Goal: Information Seeking & Learning: Find specific fact

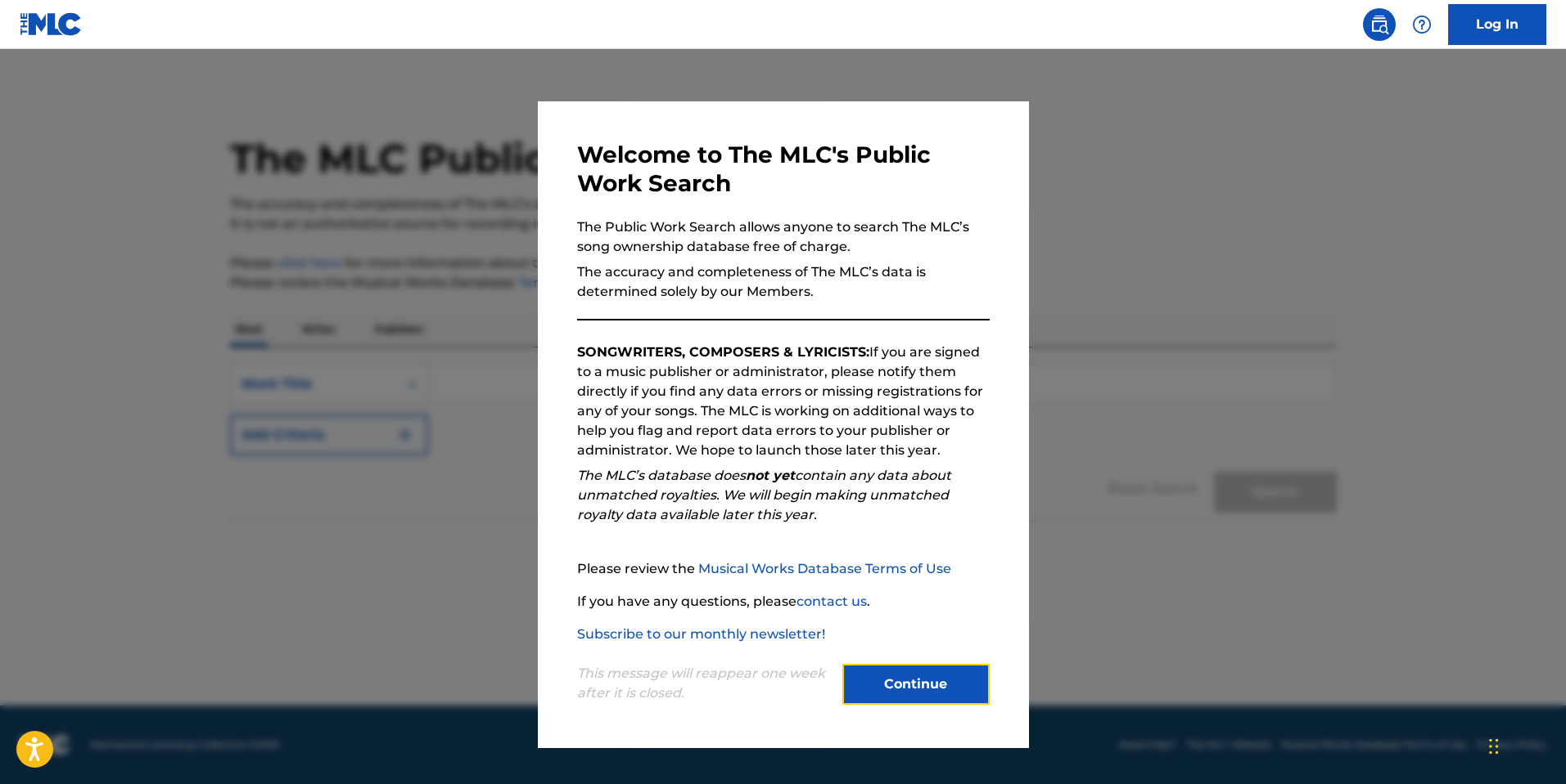
click at [928, 687] on button "Continue" at bounding box center [916, 684] width 147 height 41
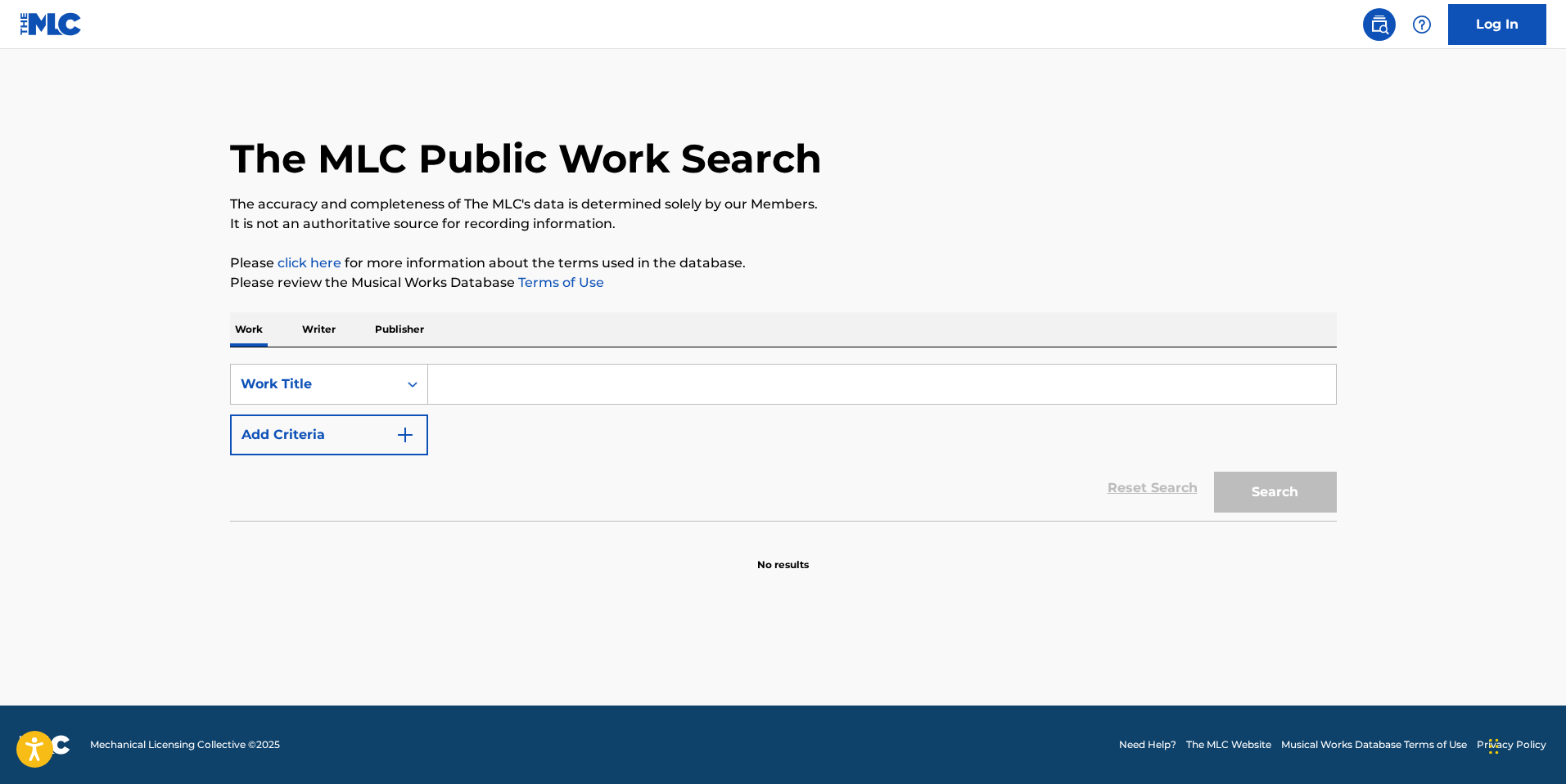
click at [476, 370] on input "Search Form" at bounding box center [881, 384] width 908 height 40
type input "When you wish upon a start"
click at [1214, 472] on button "Search" at bounding box center [1275, 492] width 123 height 41
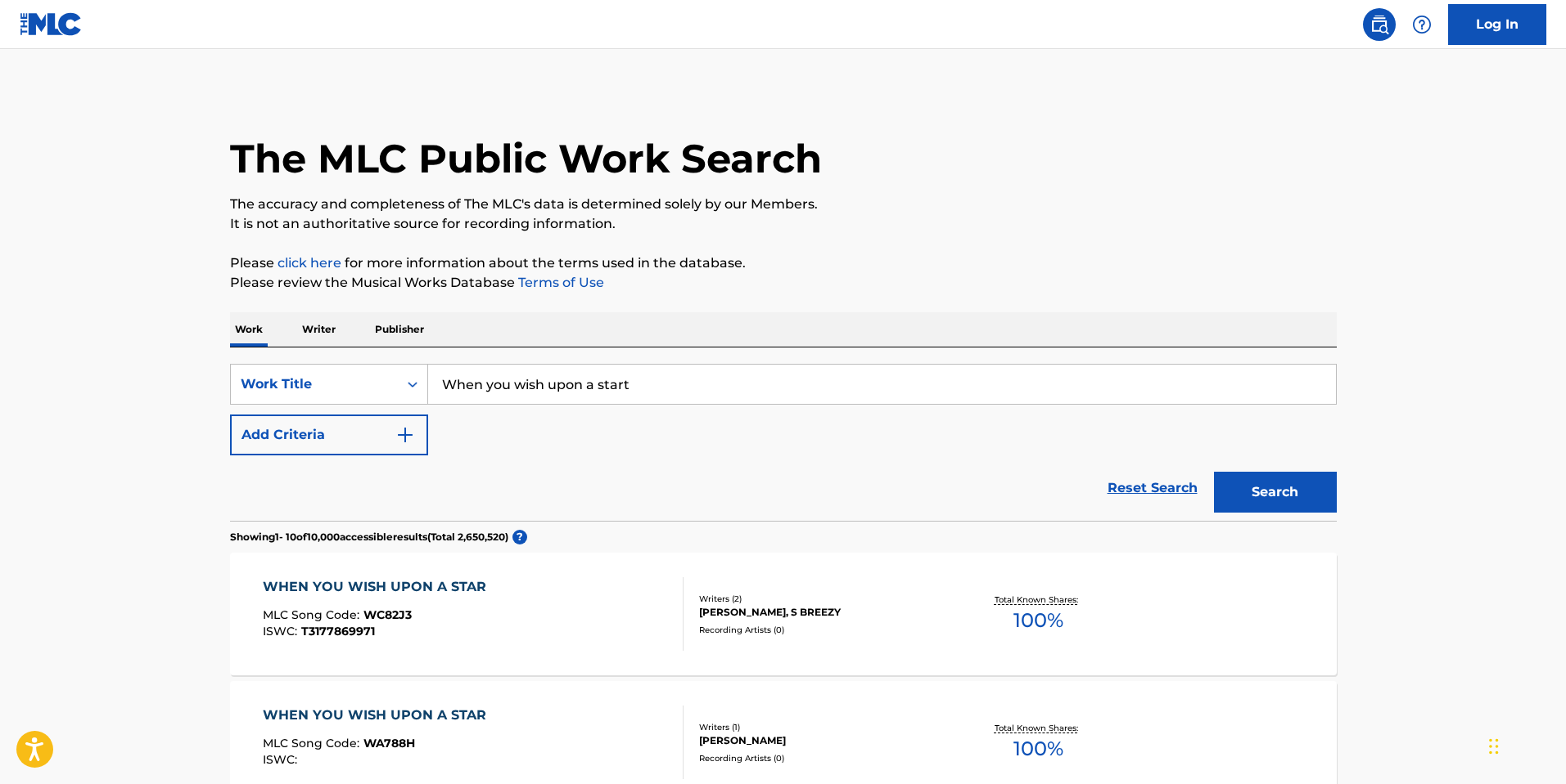
click at [452, 582] on div "WHEN YOU WISH UPON A STAR" at bounding box center [378, 587] width 232 height 19
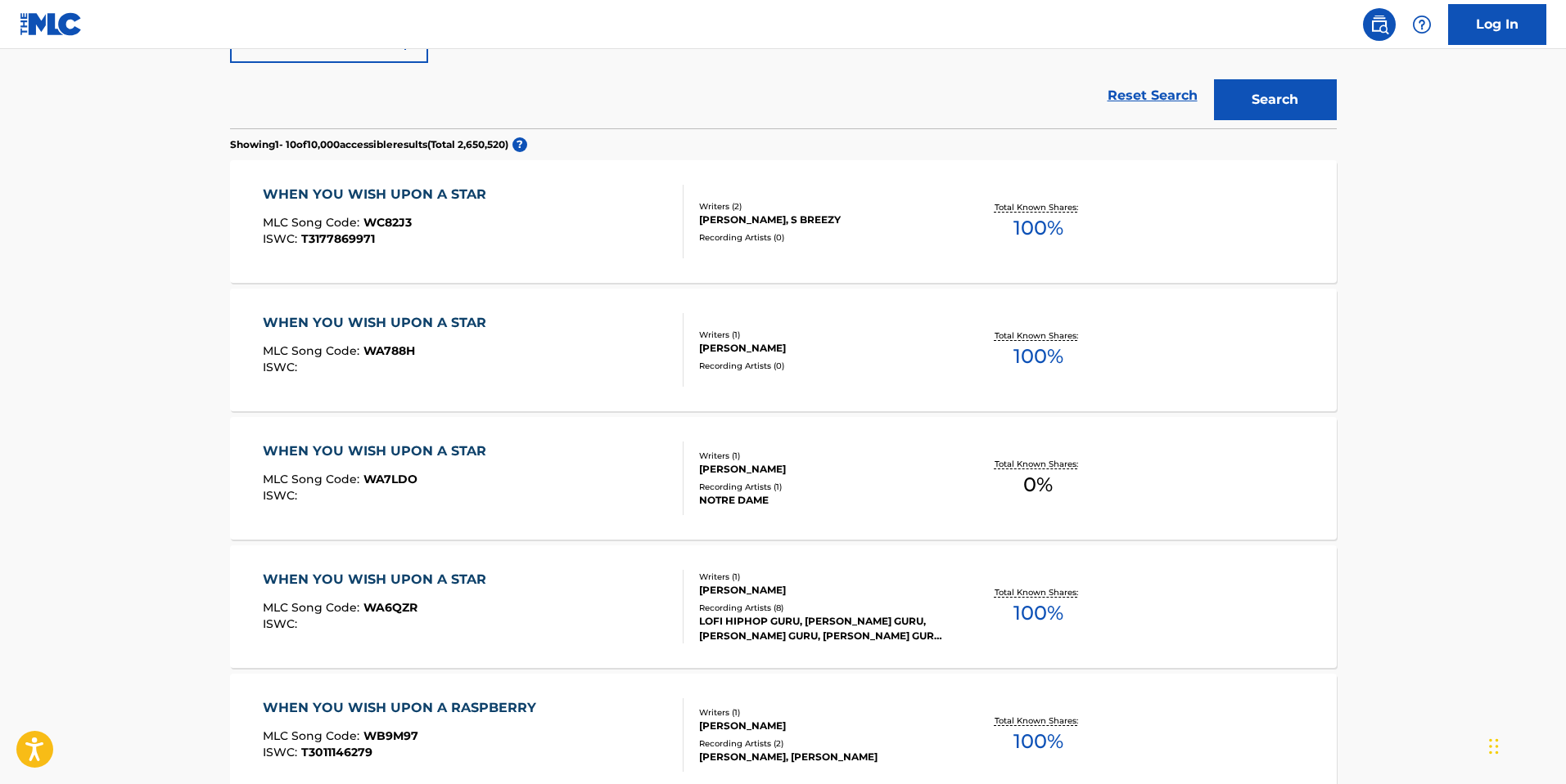
scroll to position [589, 0]
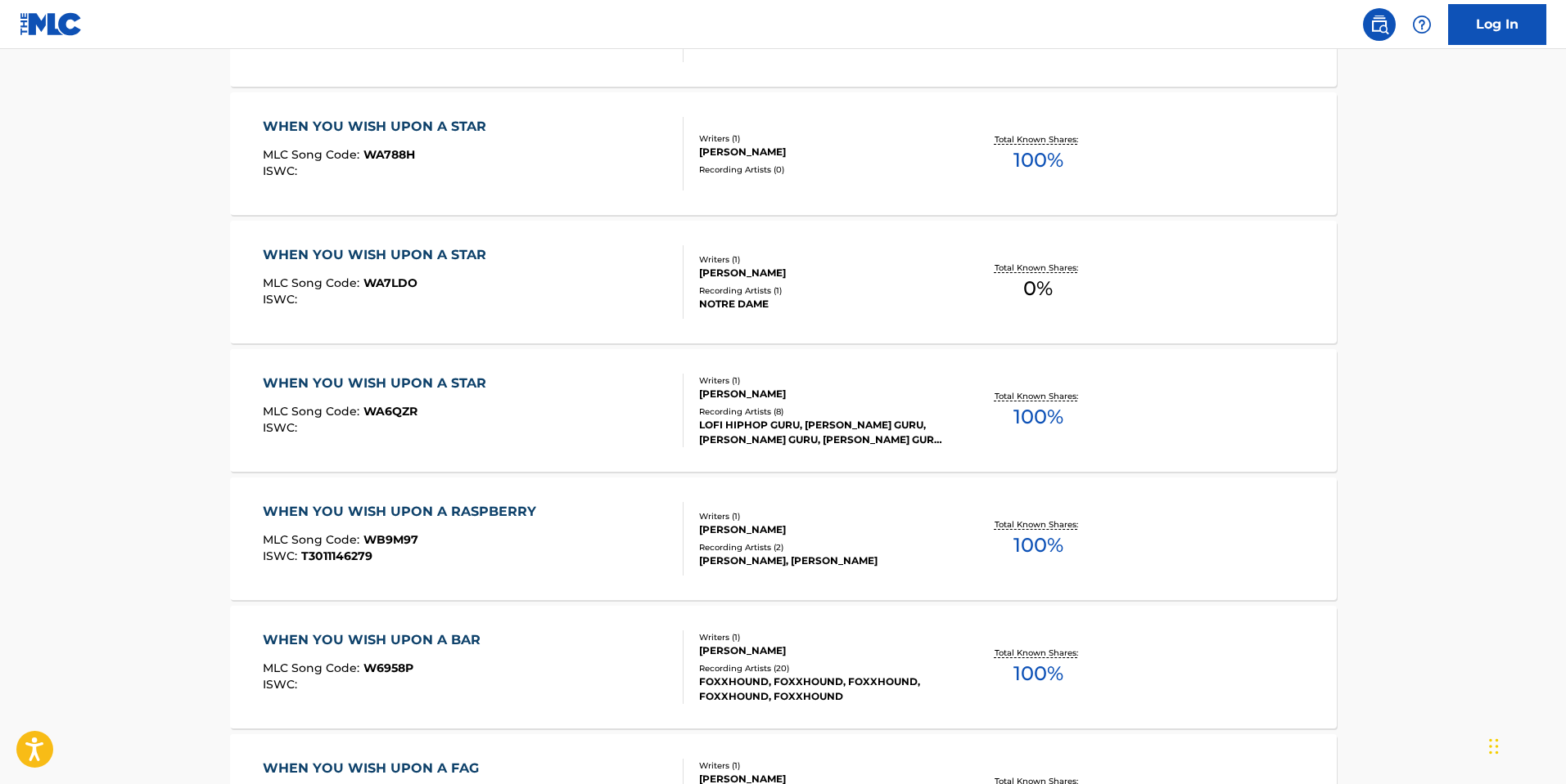
click at [460, 374] on div "WHEN YOU WISH UPON A STAR" at bounding box center [378, 384] width 232 height 19
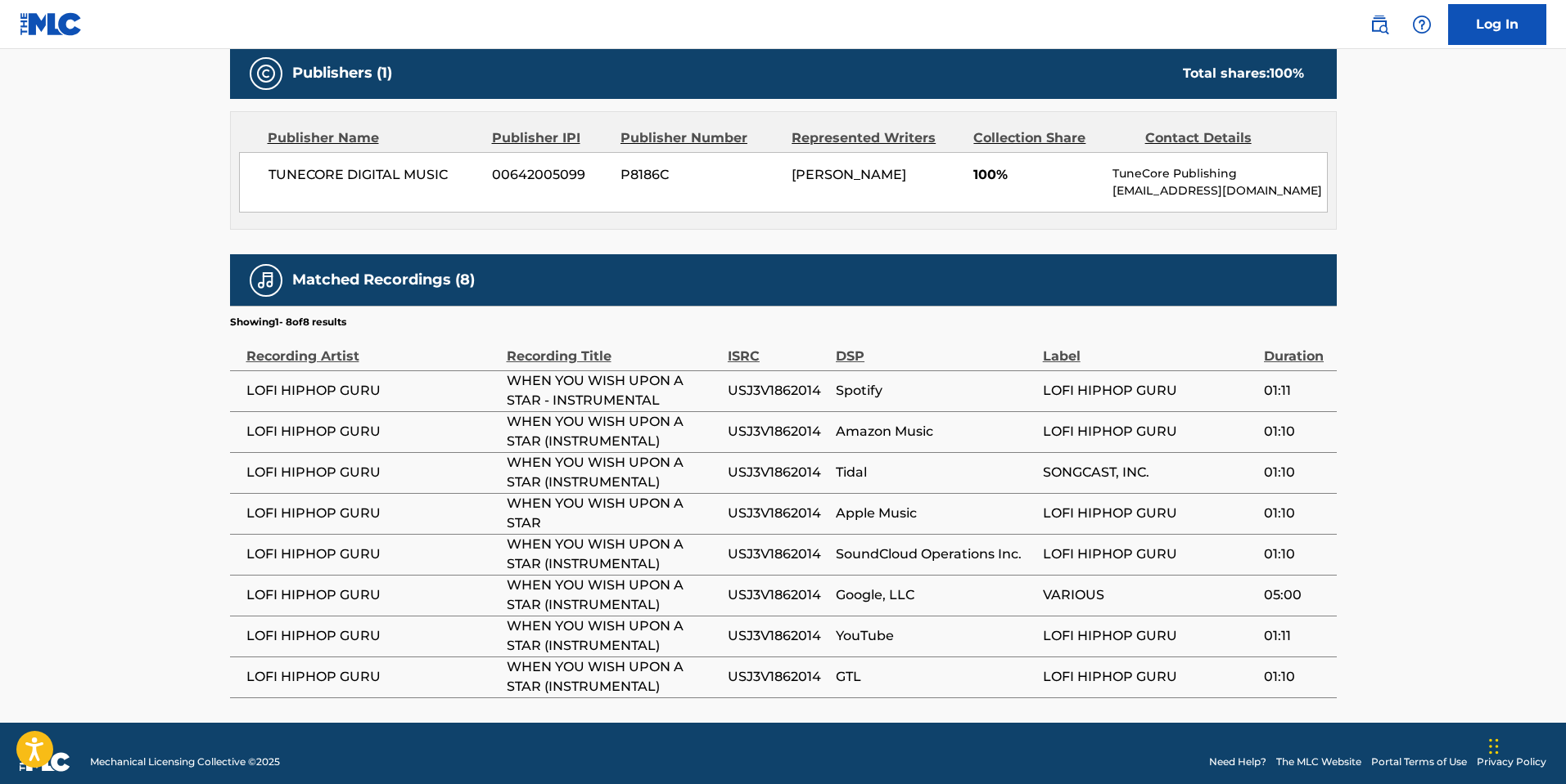
scroll to position [733, 0]
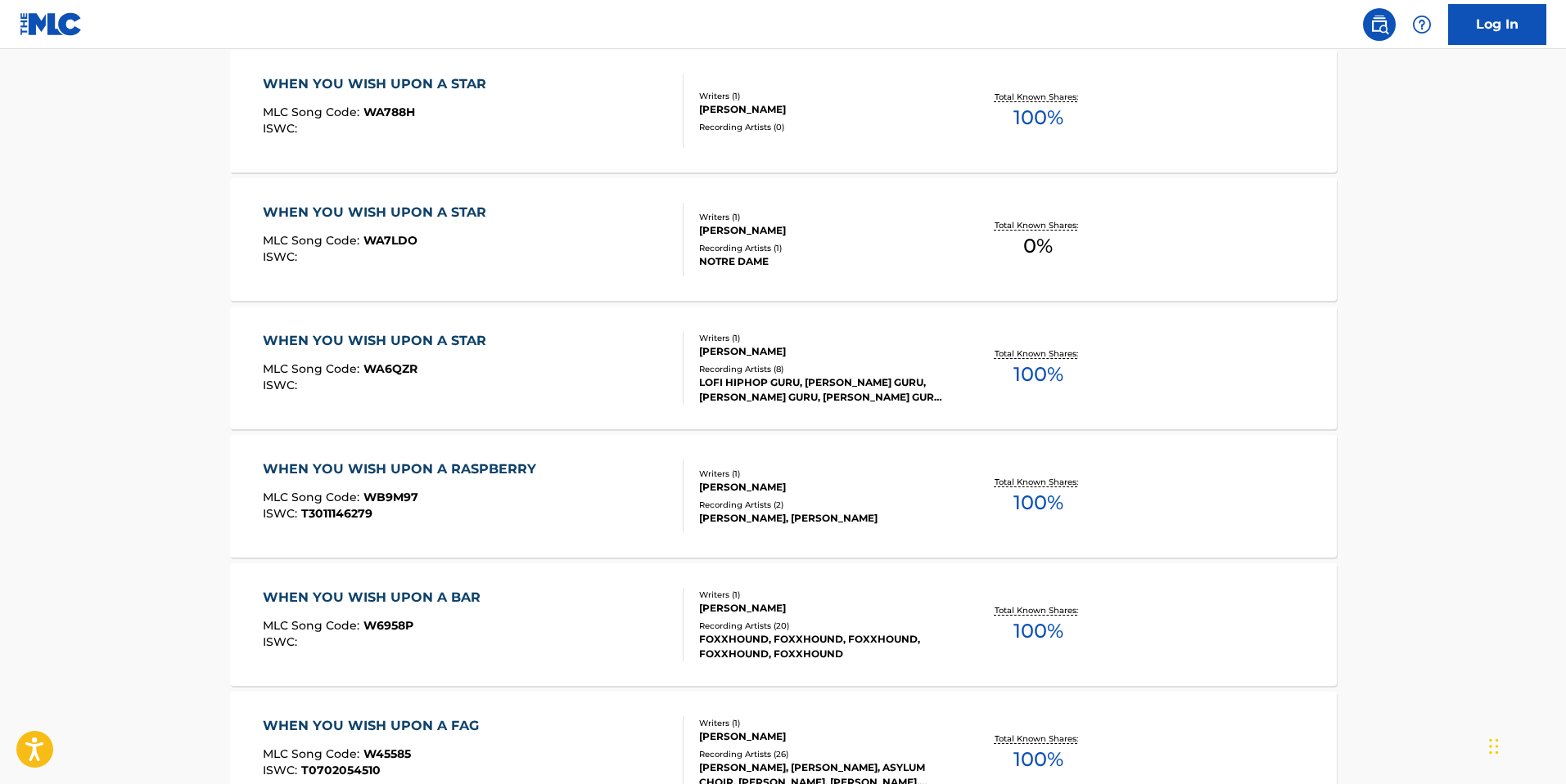
scroll to position [337, 0]
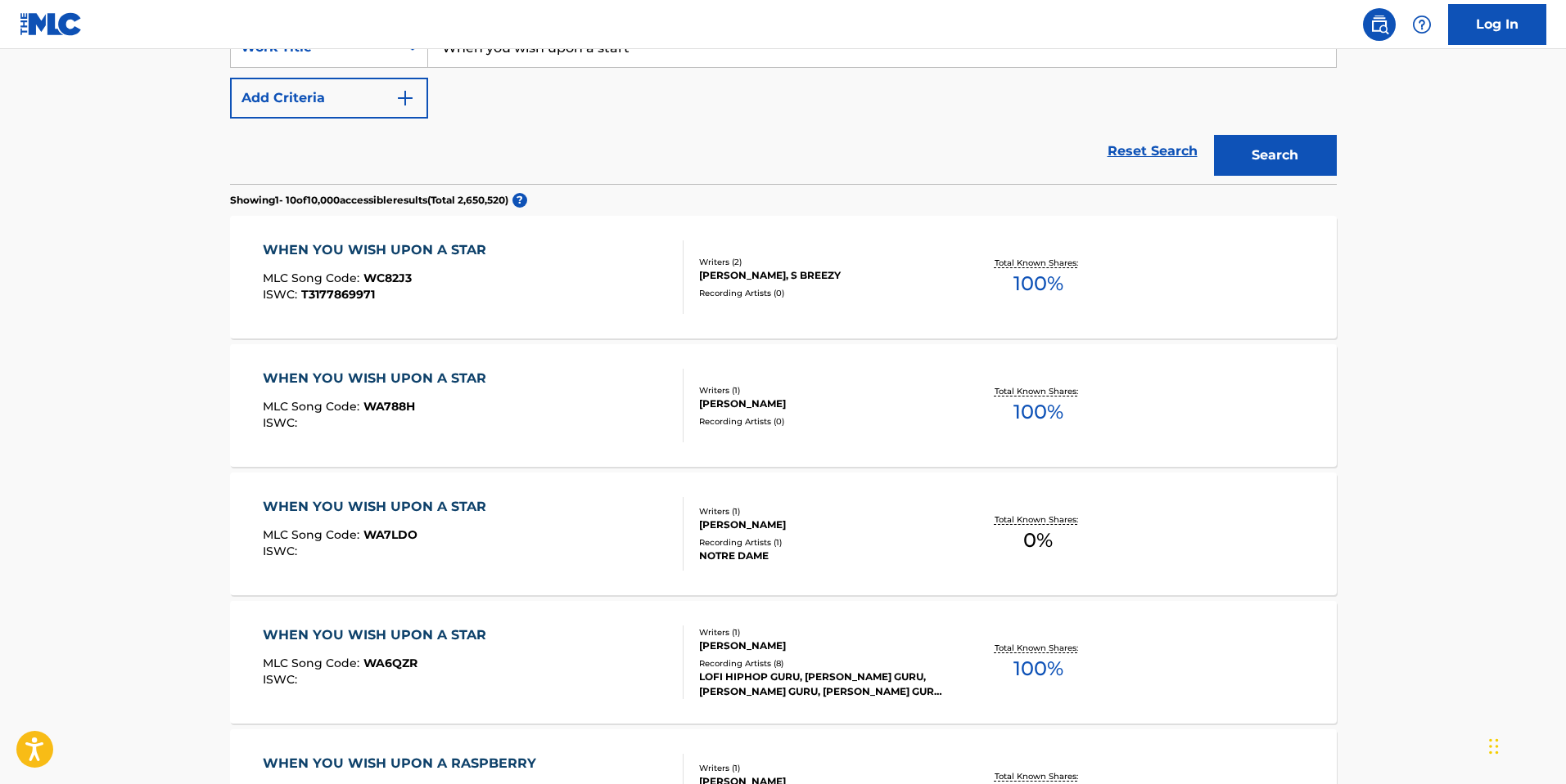
click at [449, 376] on div "WHEN YOU WISH UPON A STAR" at bounding box center [378, 379] width 232 height 19
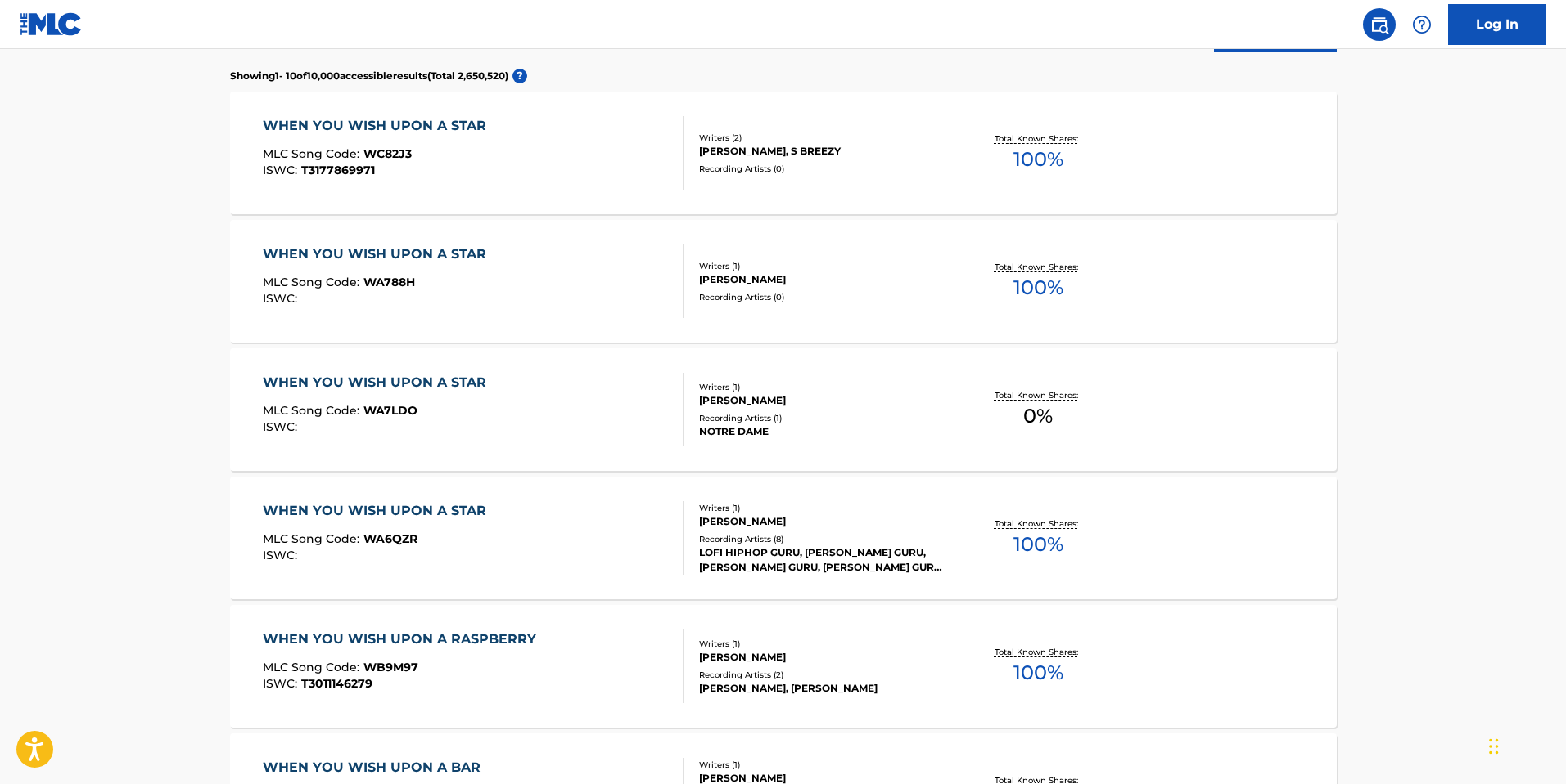
scroll to position [337, 0]
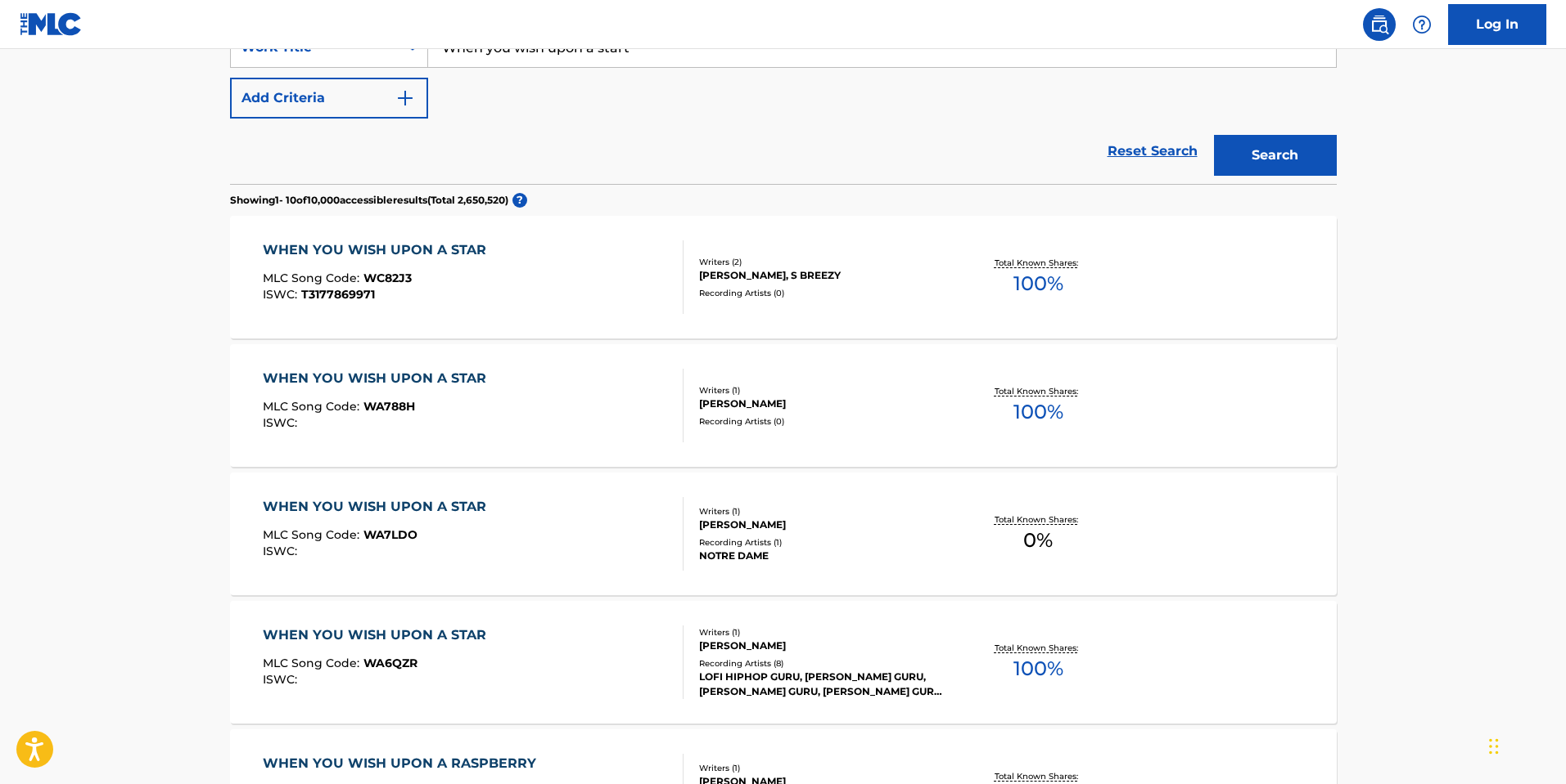
click at [449, 512] on div "WHEN YOU WISH UPON A STAR" at bounding box center [378, 507] width 232 height 19
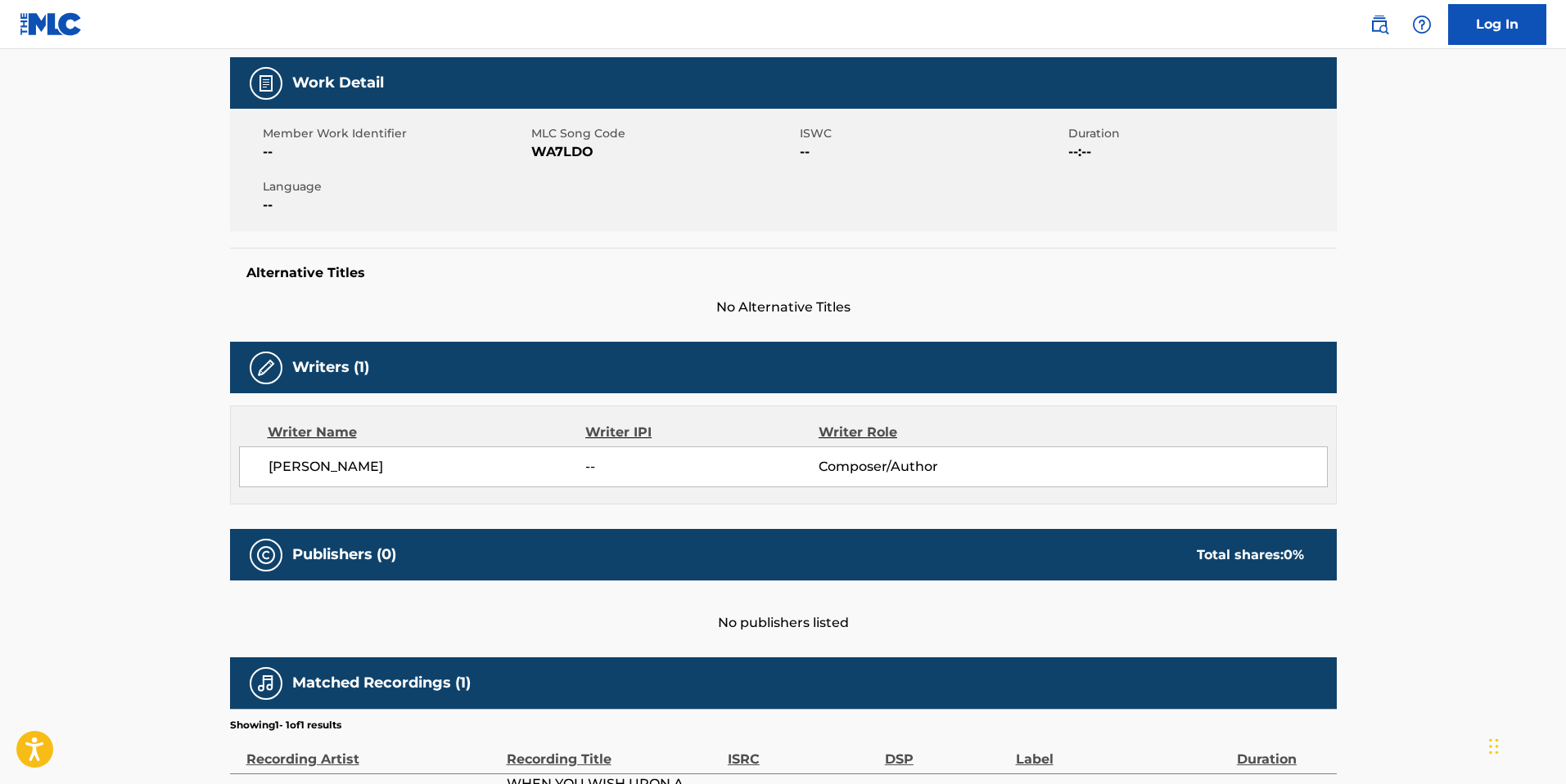
scroll to position [368, 0]
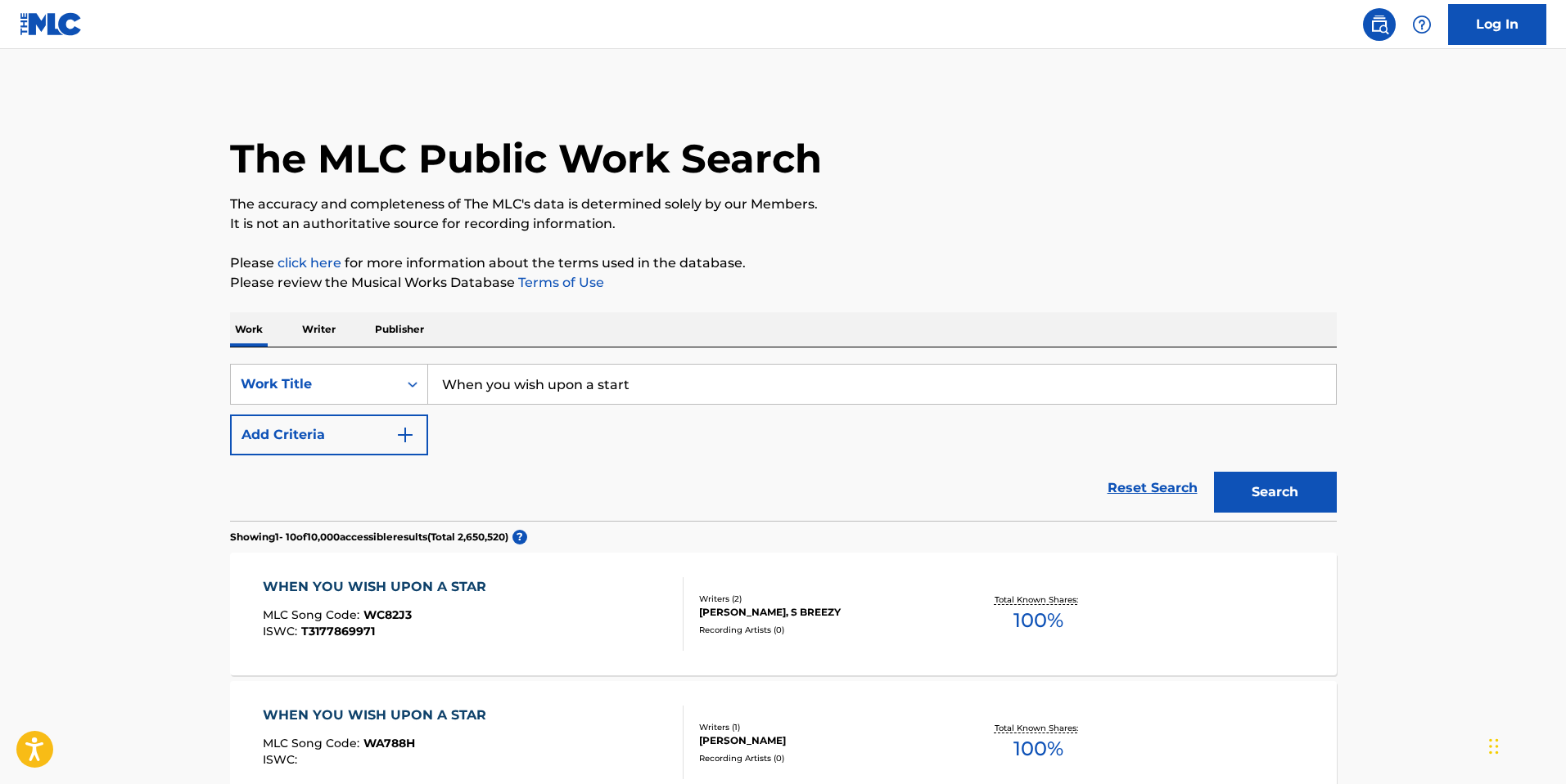
click at [527, 391] on input "When you wish upon a start" at bounding box center [881, 384] width 908 height 40
click at [526, 388] on input "When you wish upon a start" at bounding box center [881, 384] width 908 height 40
type input "if i were a movie"
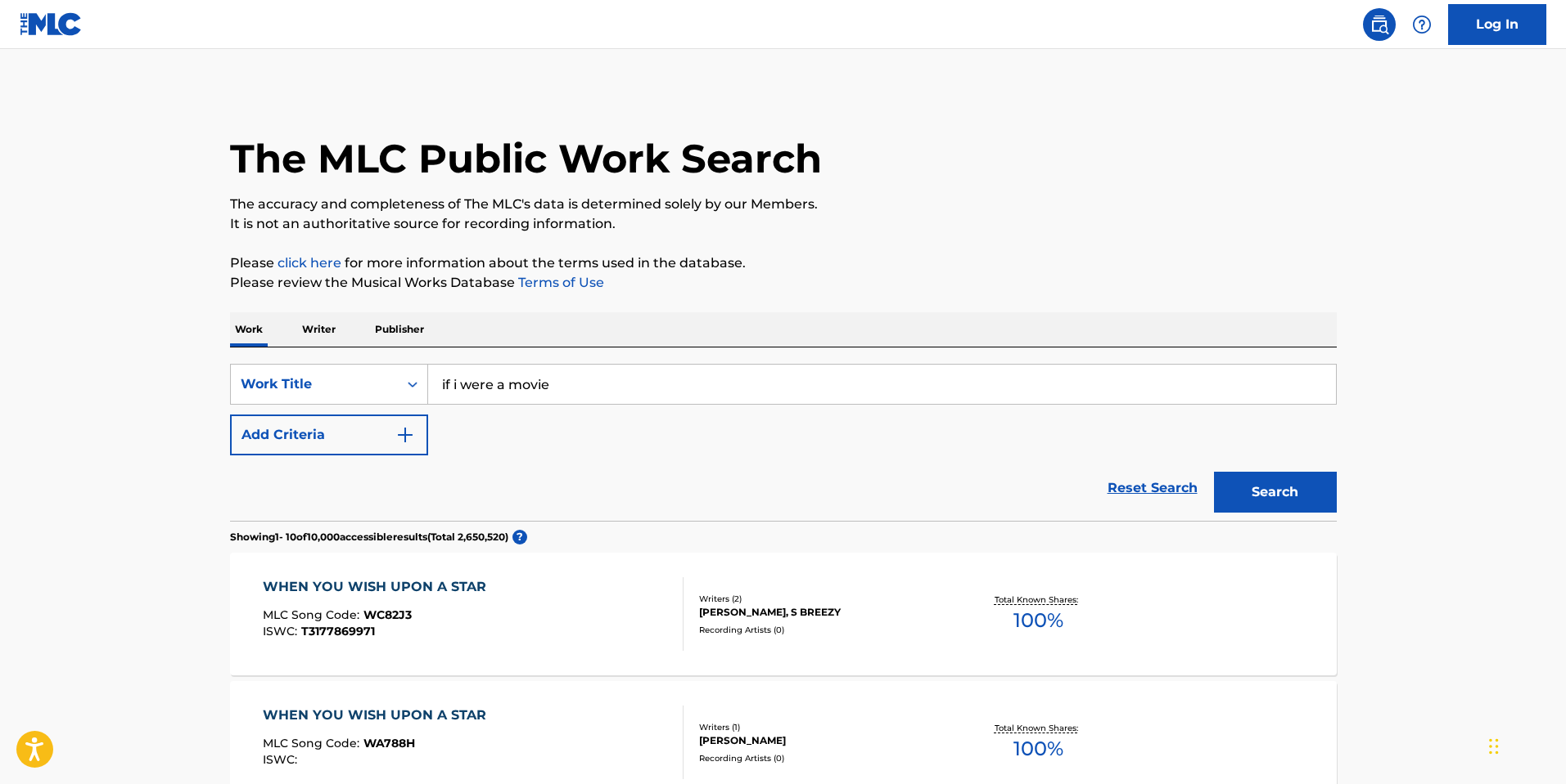
click at [1214, 472] on button "Search" at bounding box center [1275, 492] width 123 height 41
click at [559, 631] on div "IF I WERE A MOVIE MLC Song Code : IC0C4V ISWC : T0015496191" at bounding box center [473, 614] width 421 height 74
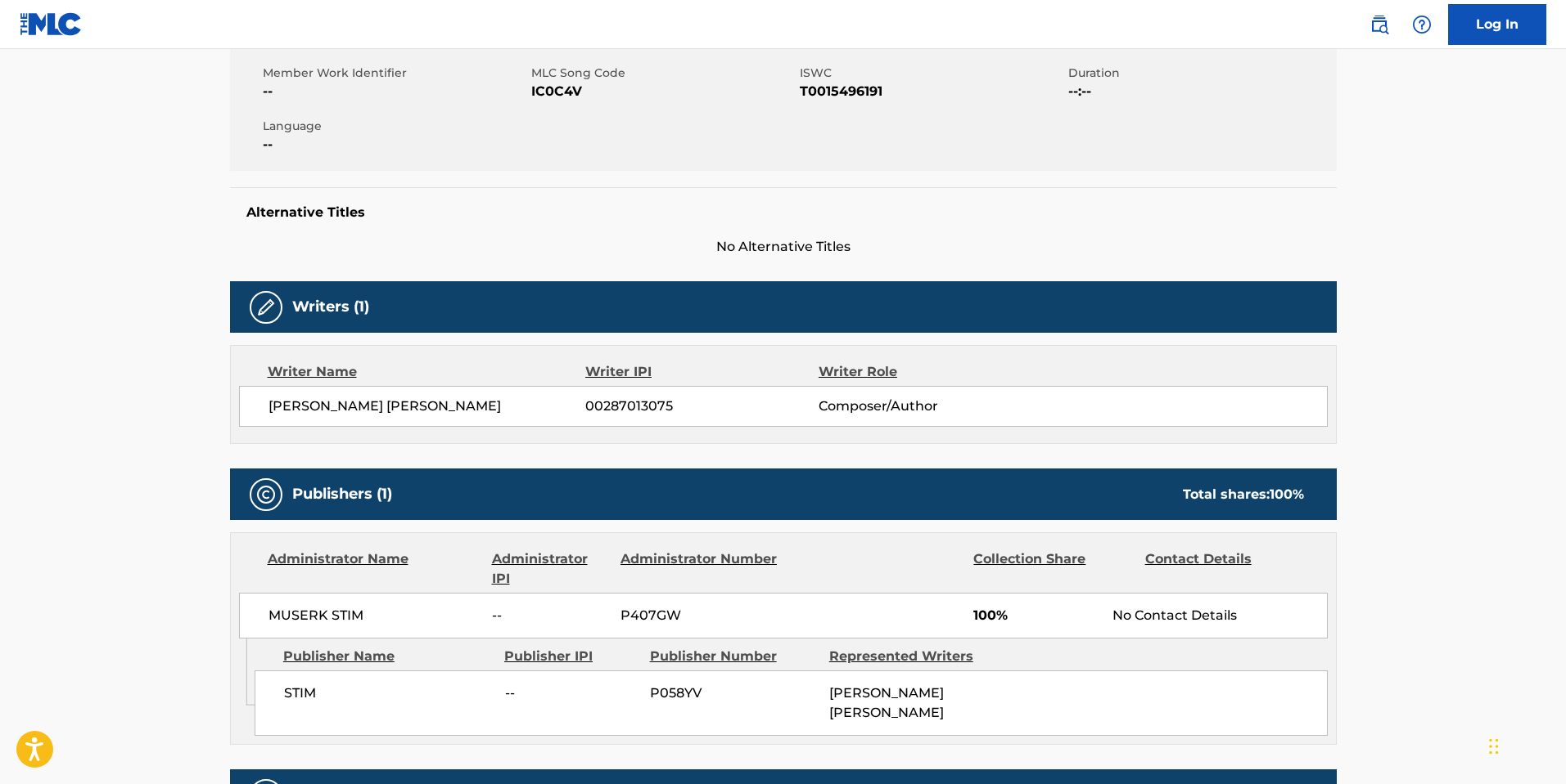
scroll to position [486, 0]
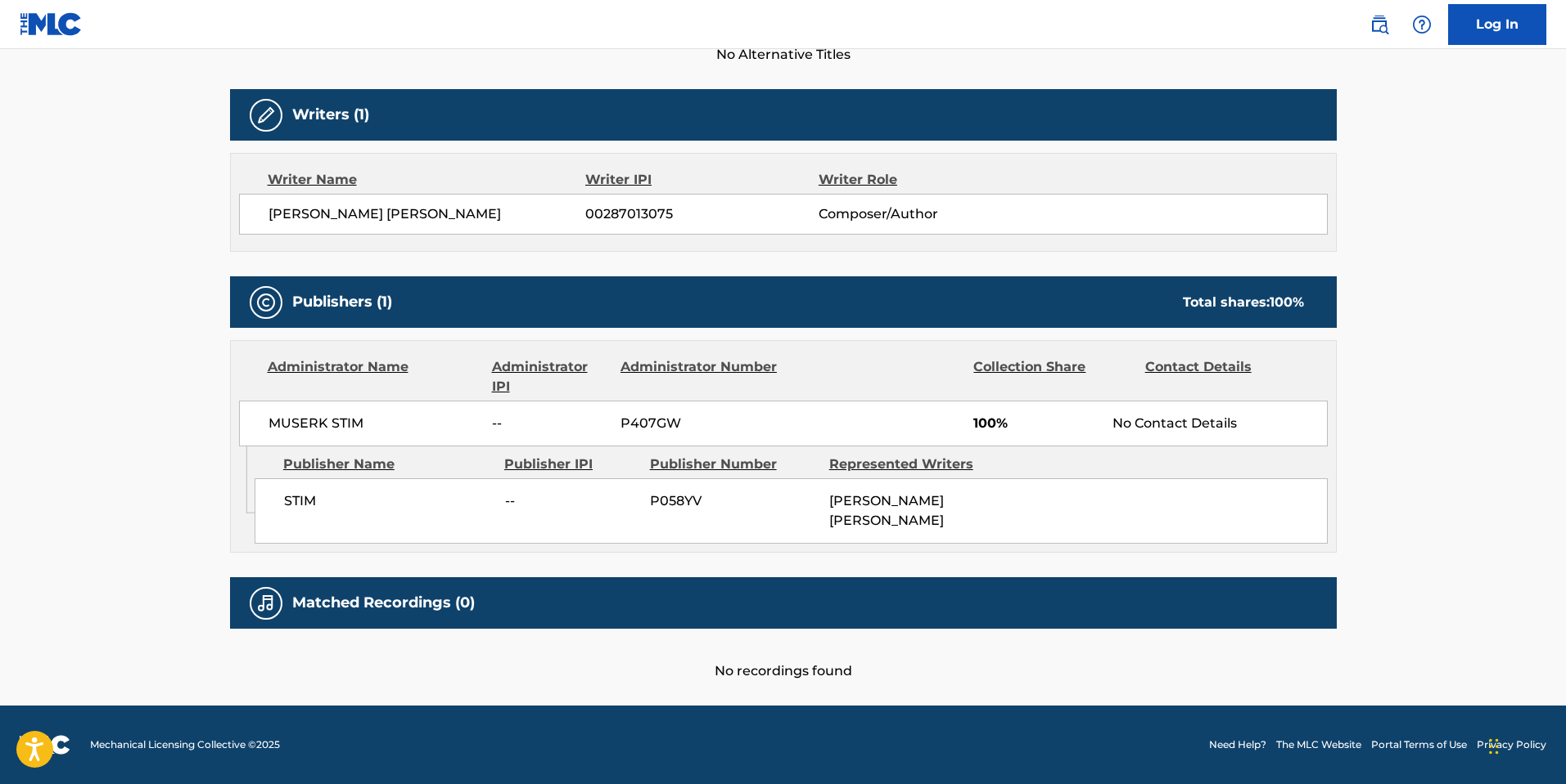
click at [23, 490] on main "< Back to public search results Copy work link IF I WERE A MOVIE Work Detail Me…" at bounding box center [783, 134] width 1566 height 1144
drag, startPoint x: 153, startPoint y: 543, endPoint x: 164, endPoint y: 536, distance: 13.0
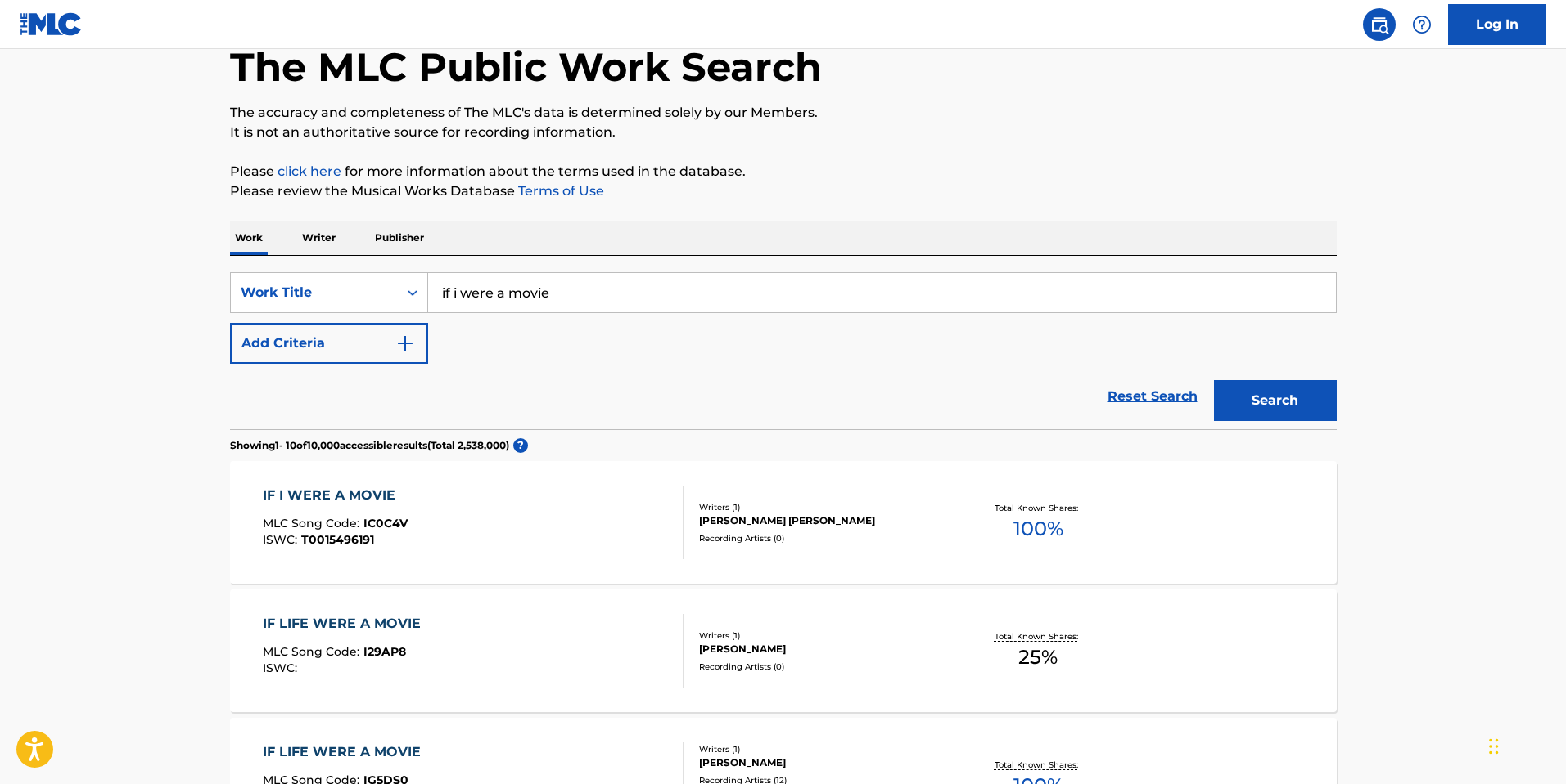
scroll to position [197, 0]
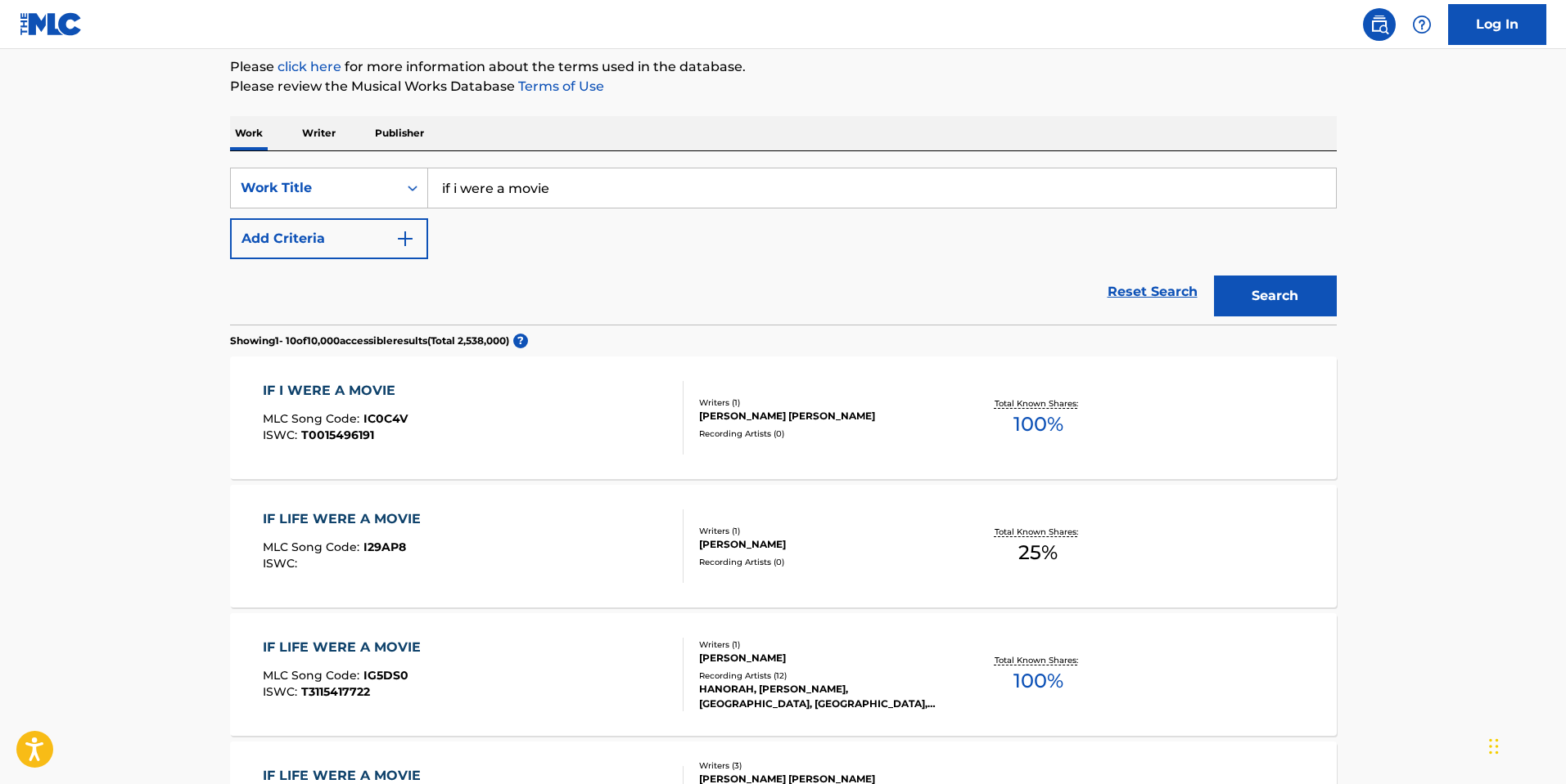
click at [386, 520] on div "IF LIFE WERE A MOVIE" at bounding box center [345, 519] width 166 height 19
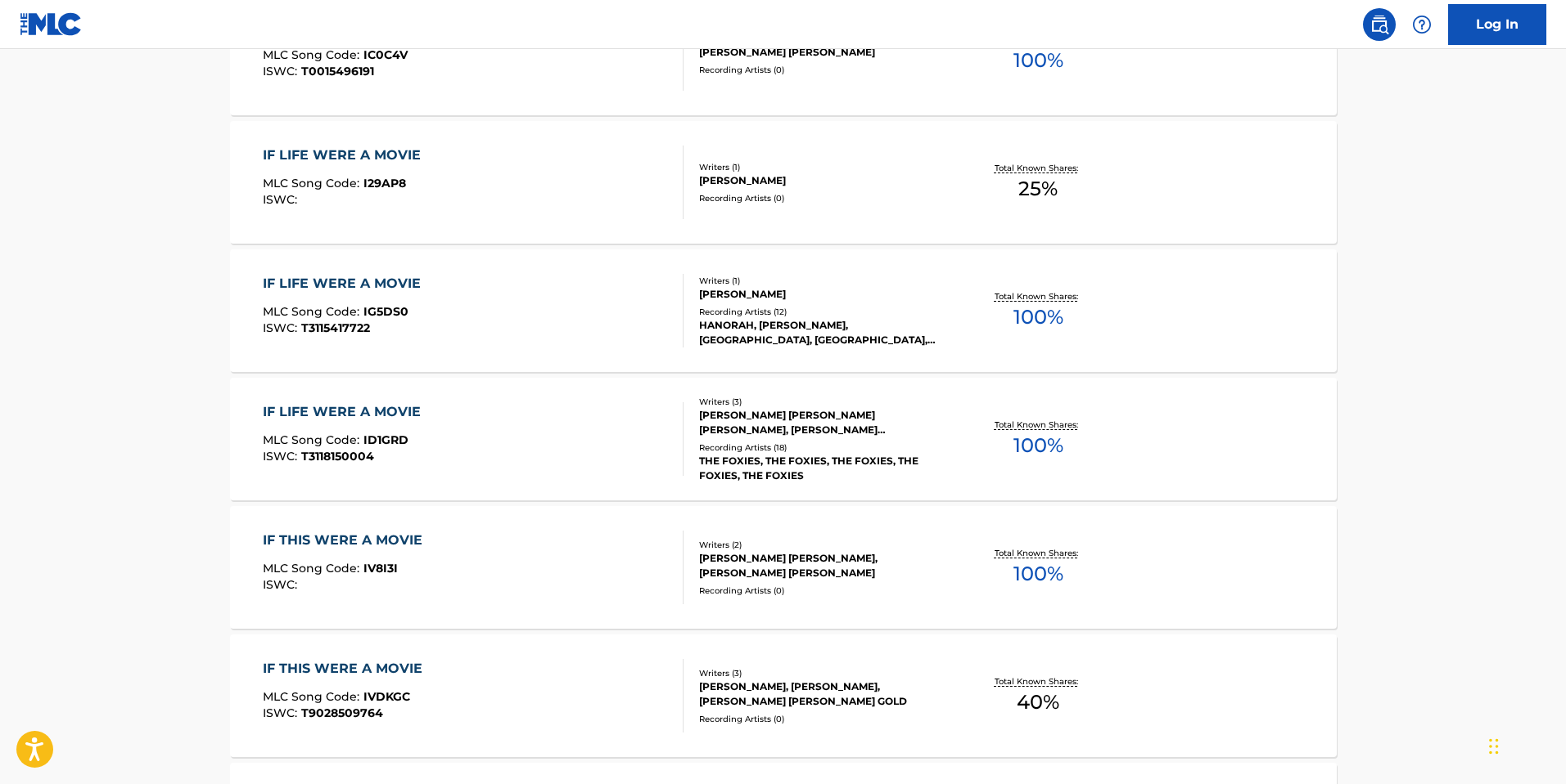
scroll to position [589, 0]
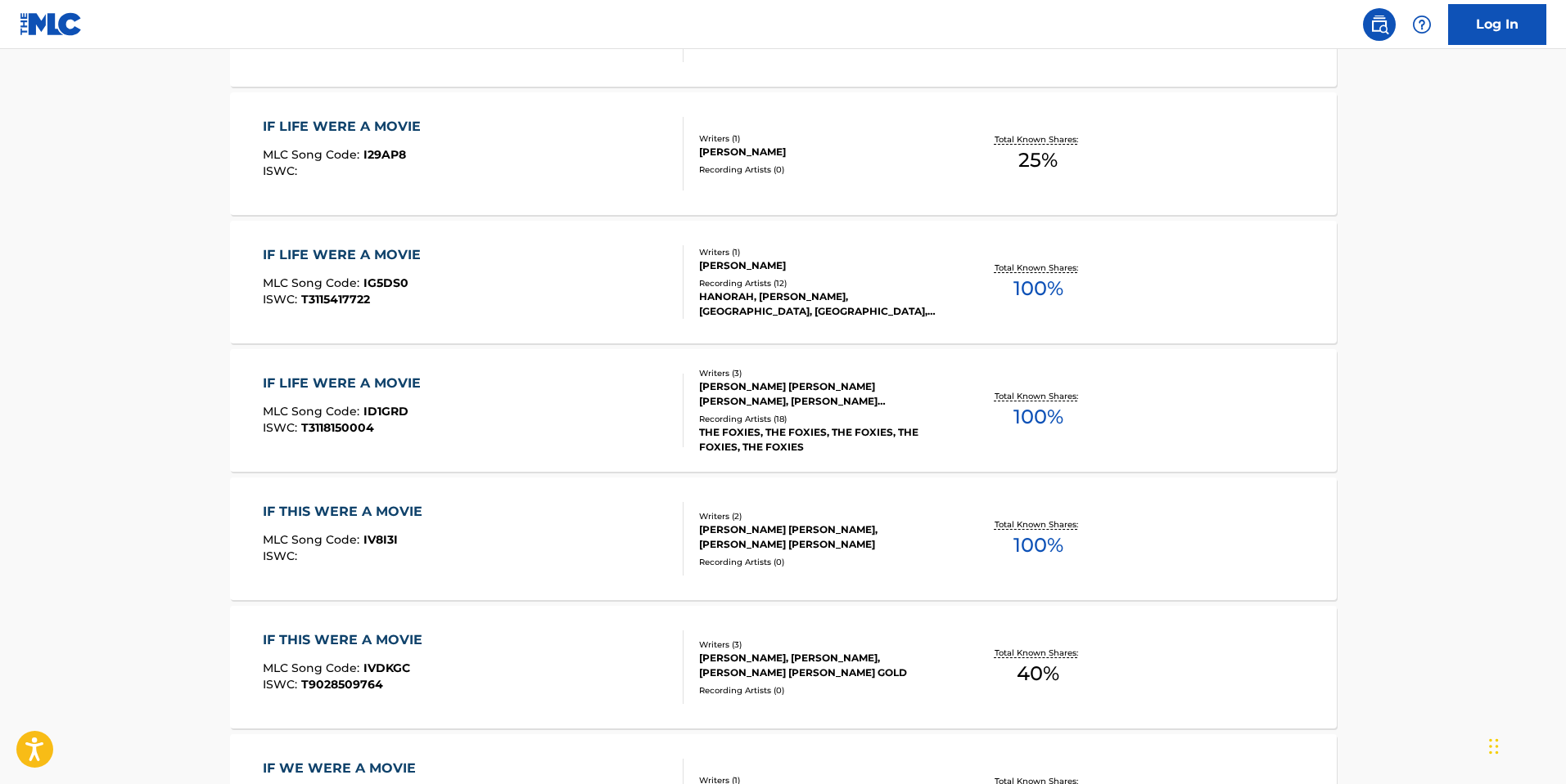
click at [394, 379] on div "IF LIFE WERE A MOVIE" at bounding box center [345, 384] width 166 height 19
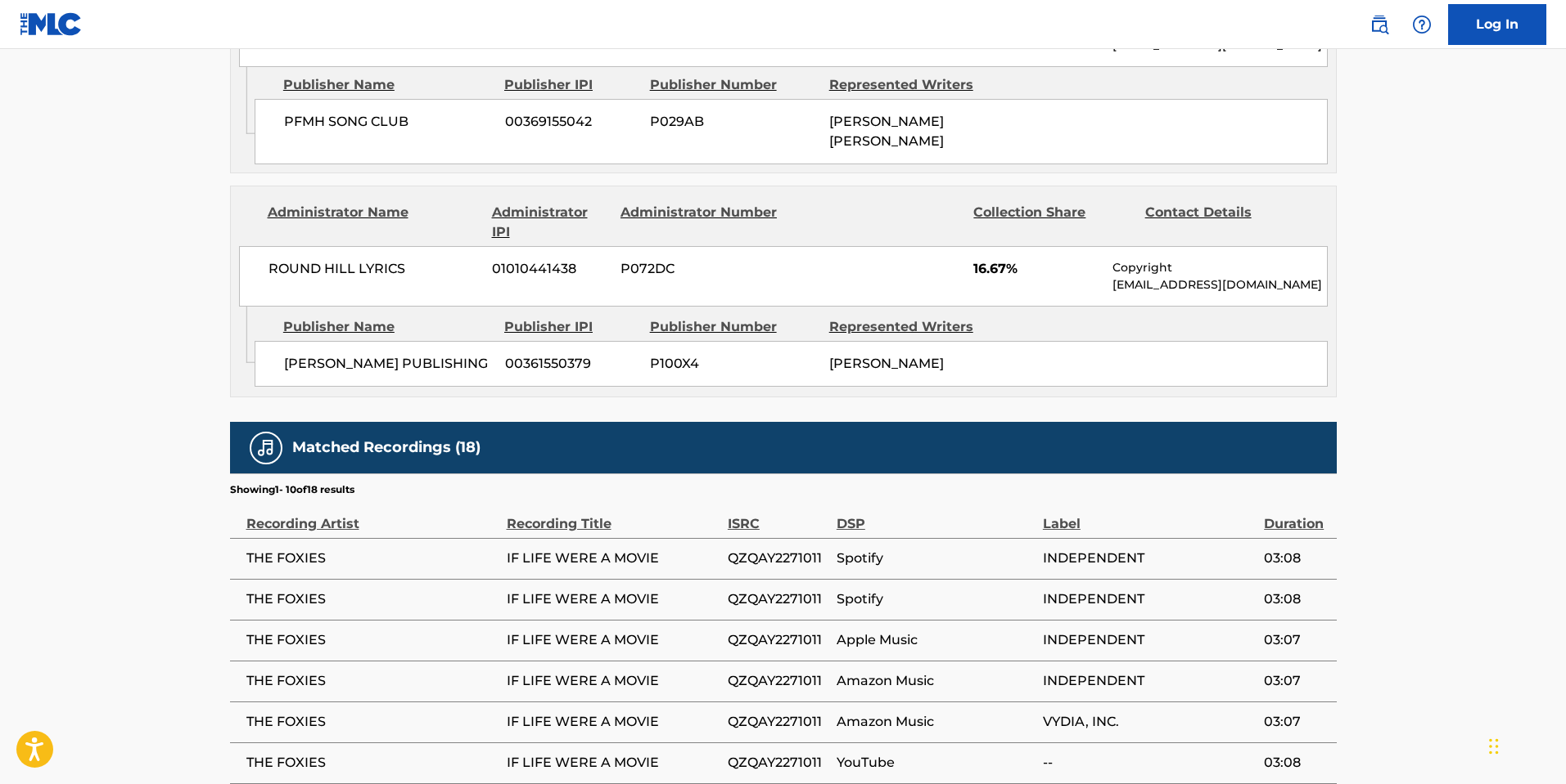
scroll to position [1963, 0]
